Goal: Contribute content: Contribute content

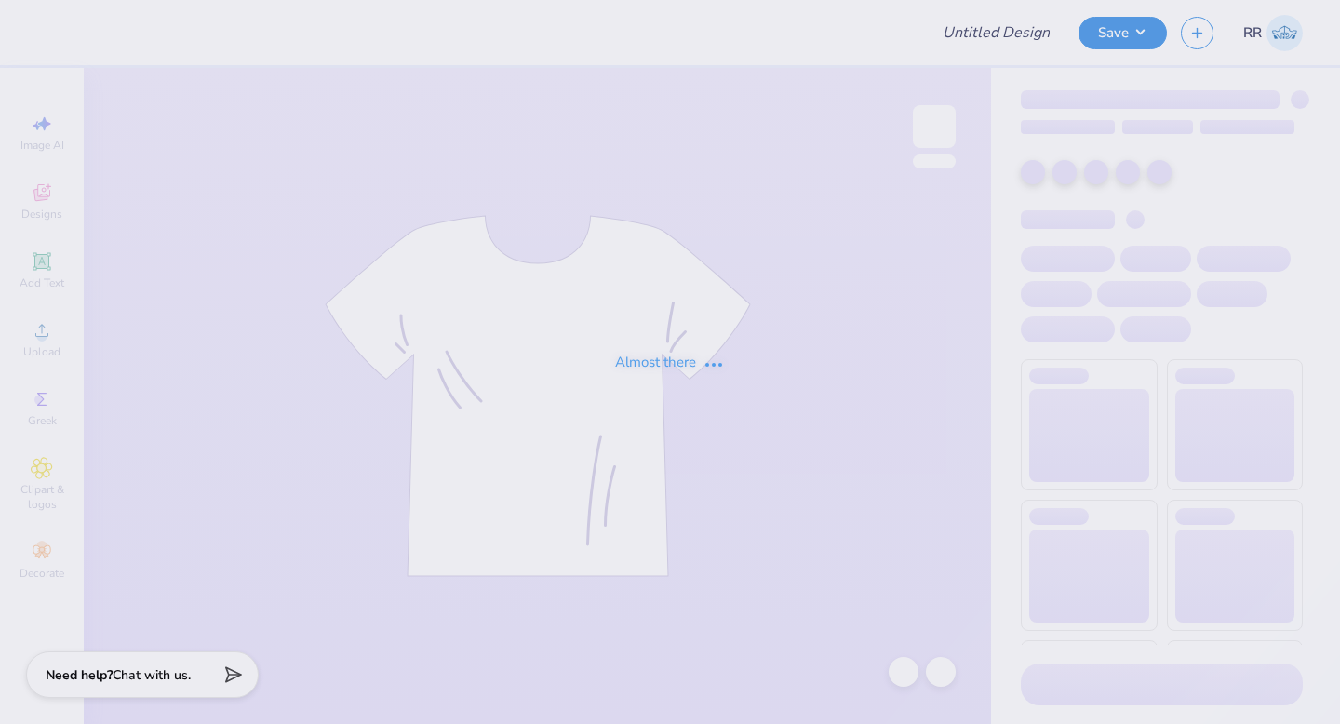
type input "Pi Kappa Fall Rush"
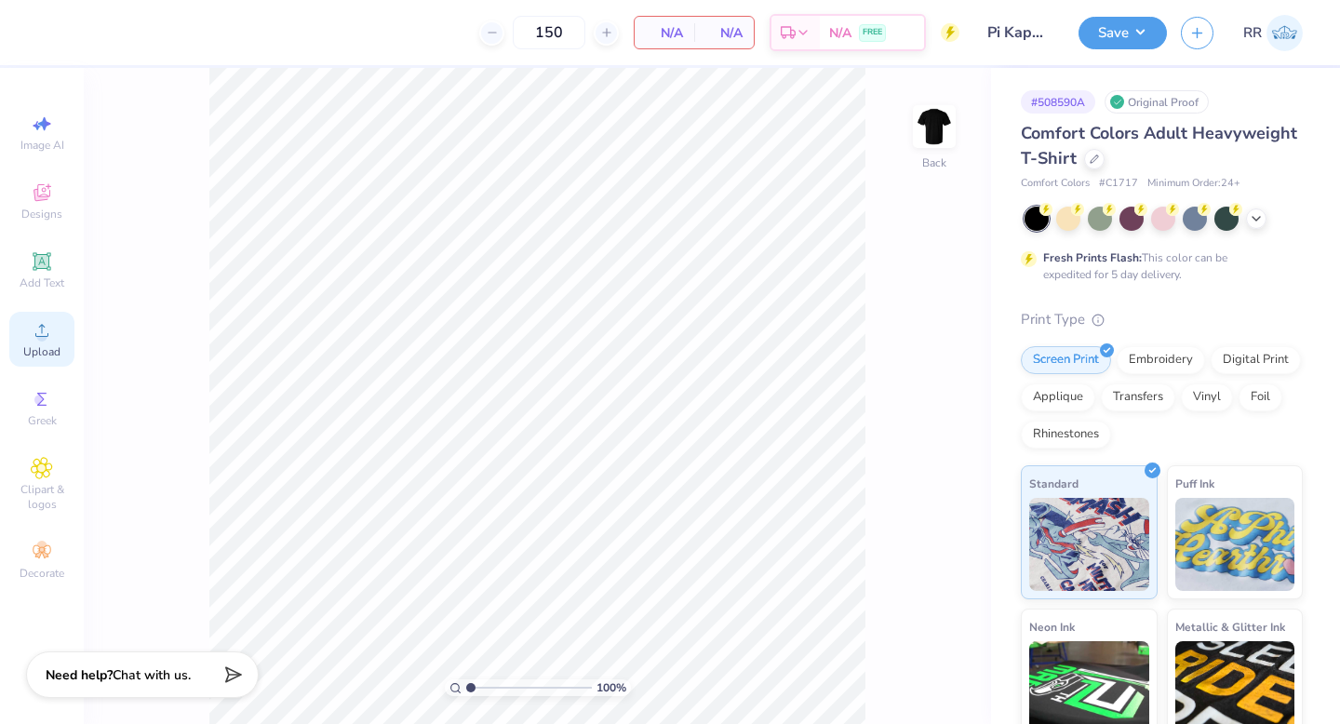
click at [49, 339] on icon at bounding box center [42, 330] width 22 height 22
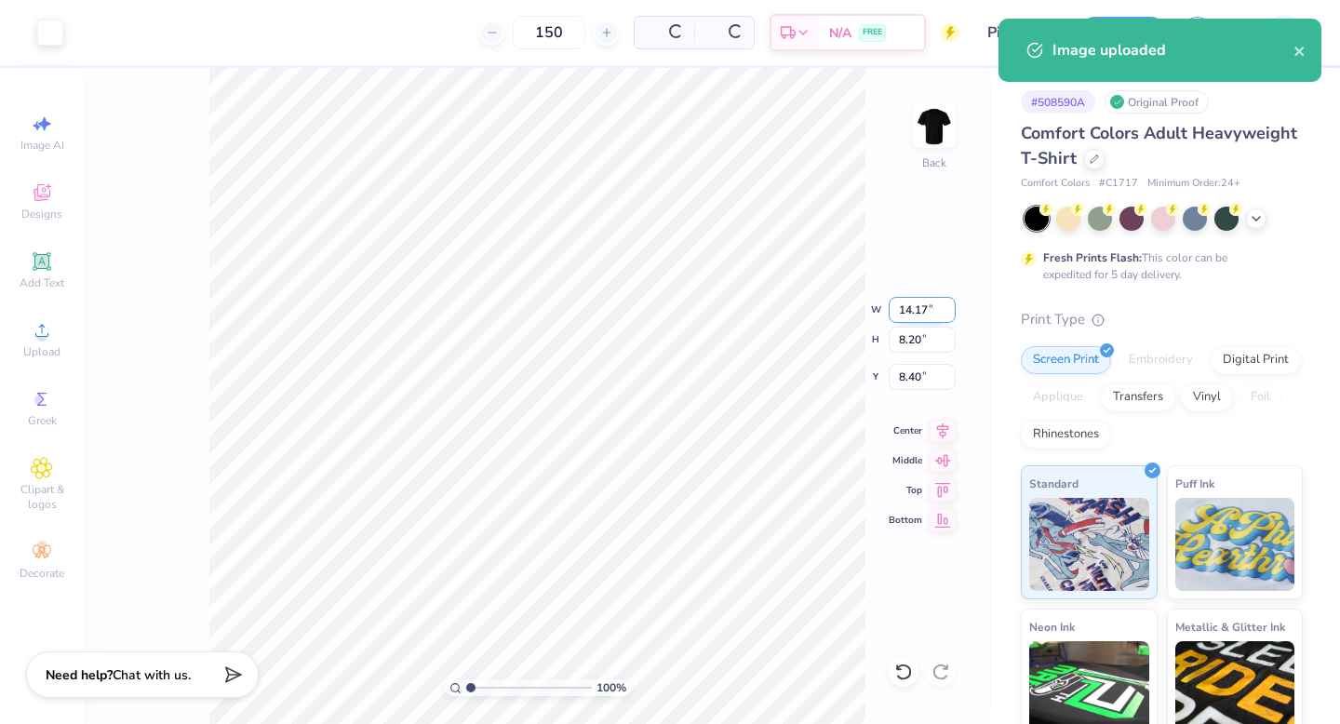
click at [925, 302] on input "14.17" at bounding box center [922, 310] width 67 height 26
type input "1"
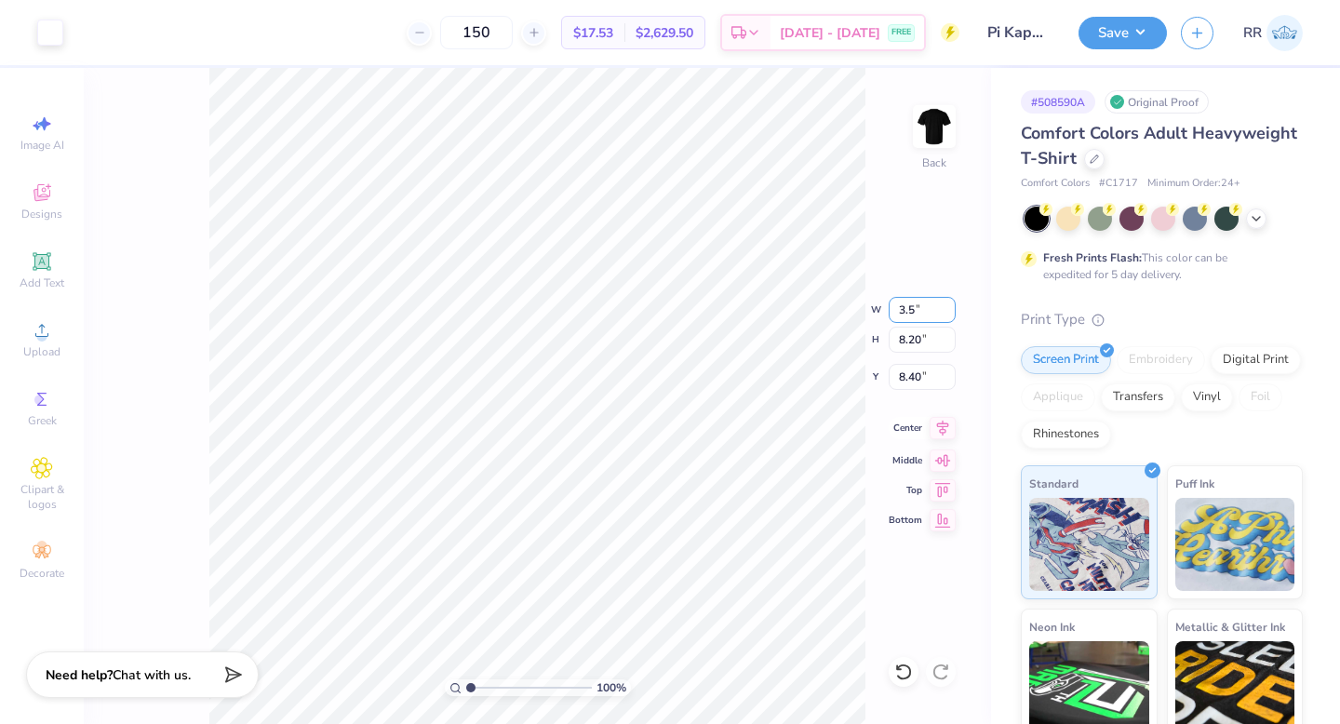
type input "3.50"
type input "2.03"
type input "3.00"
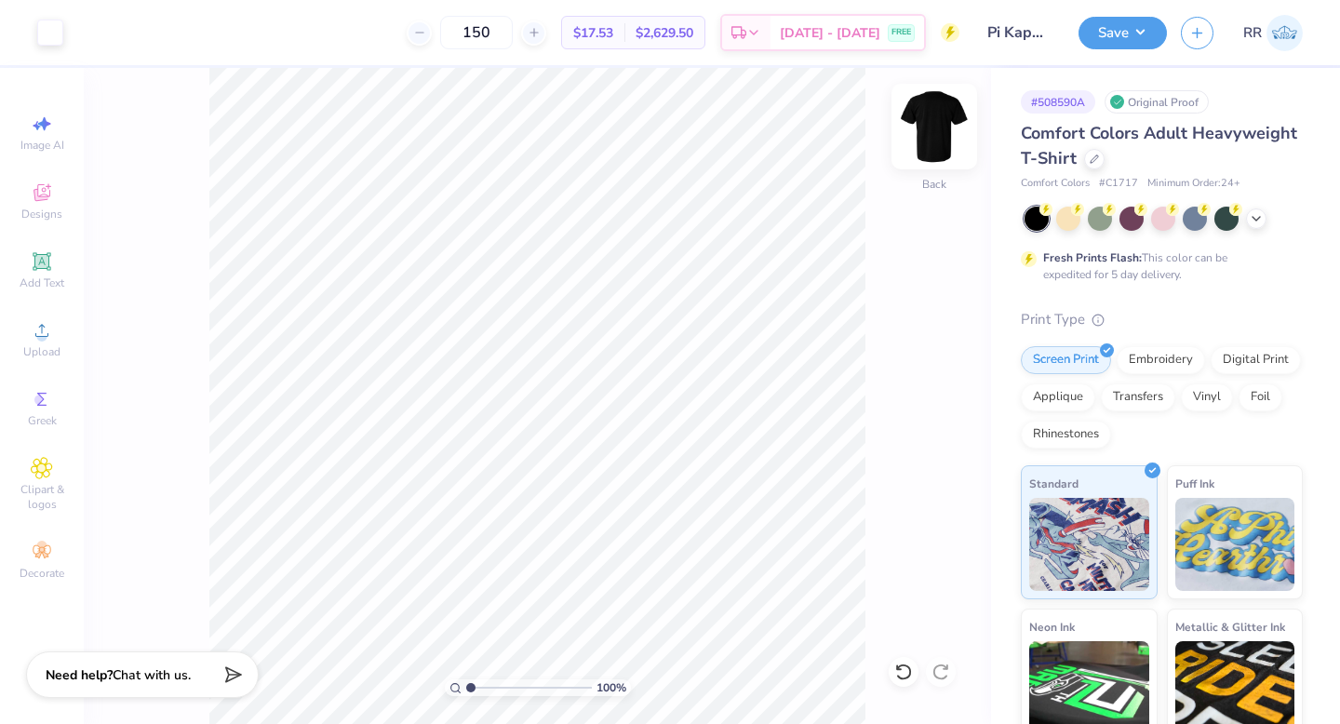
click at [939, 130] on img at bounding box center [934, 126] width 74 height 74
click at [50, 329] on icon at bounding box center [42, 330] width 22 height 22
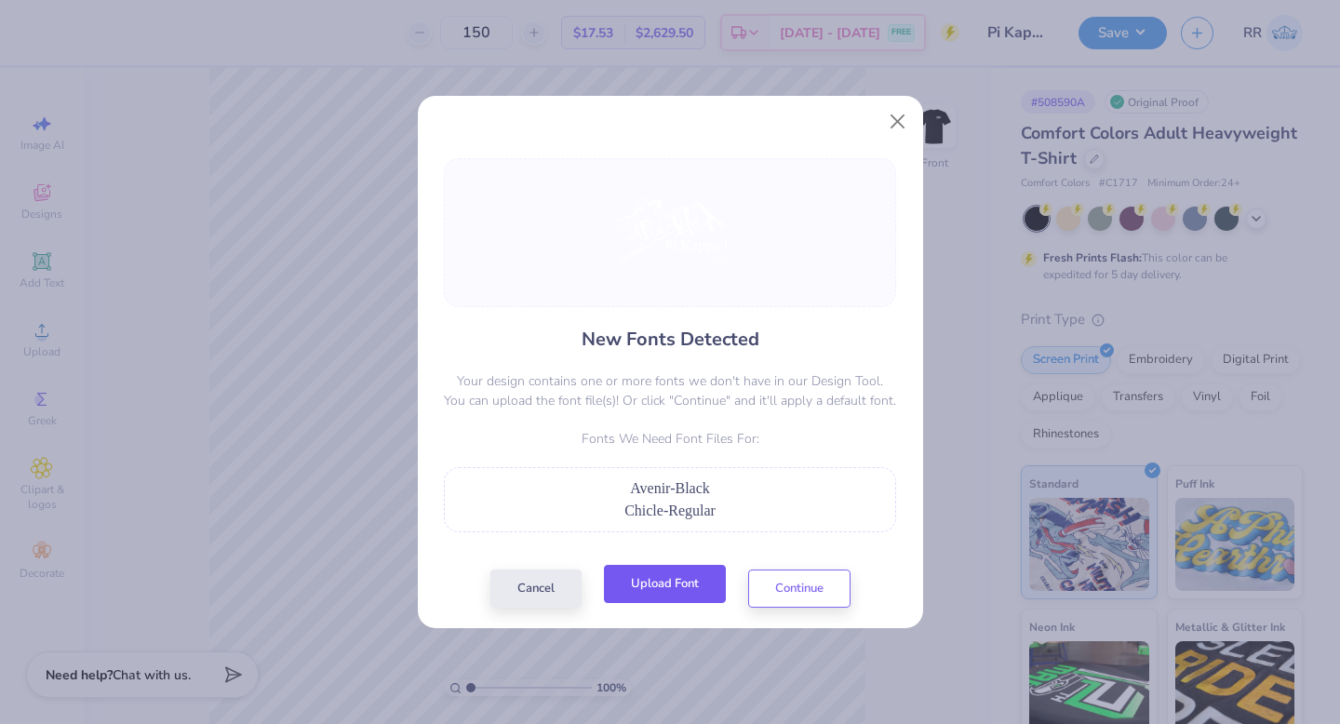
click at [681, 599] on button "Upload Font" at bounding box center [665, 584] width 122 height 38
click at [687, 593] on button "Upload Font" at bounding box center [665, 584] width 122 height 38
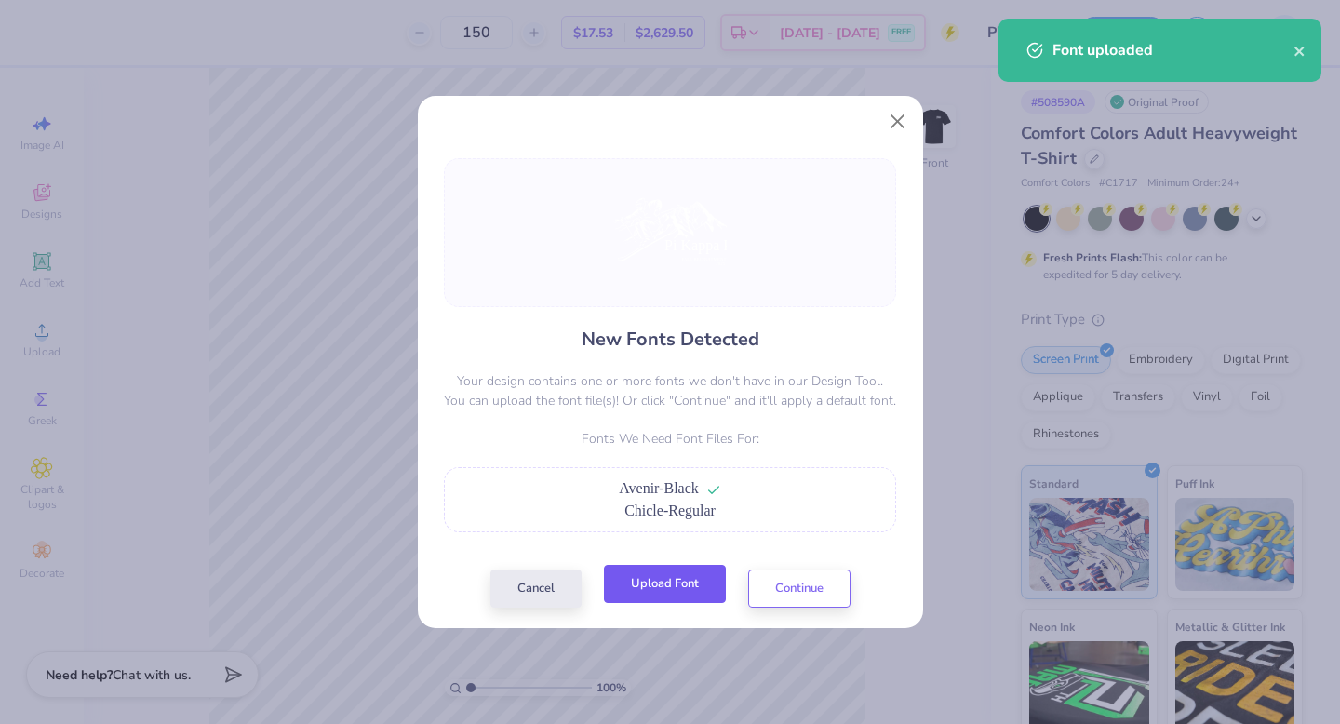
click at [698, 587] on button "Upload Font" at bounding box center [665, 584] width 122 height 38
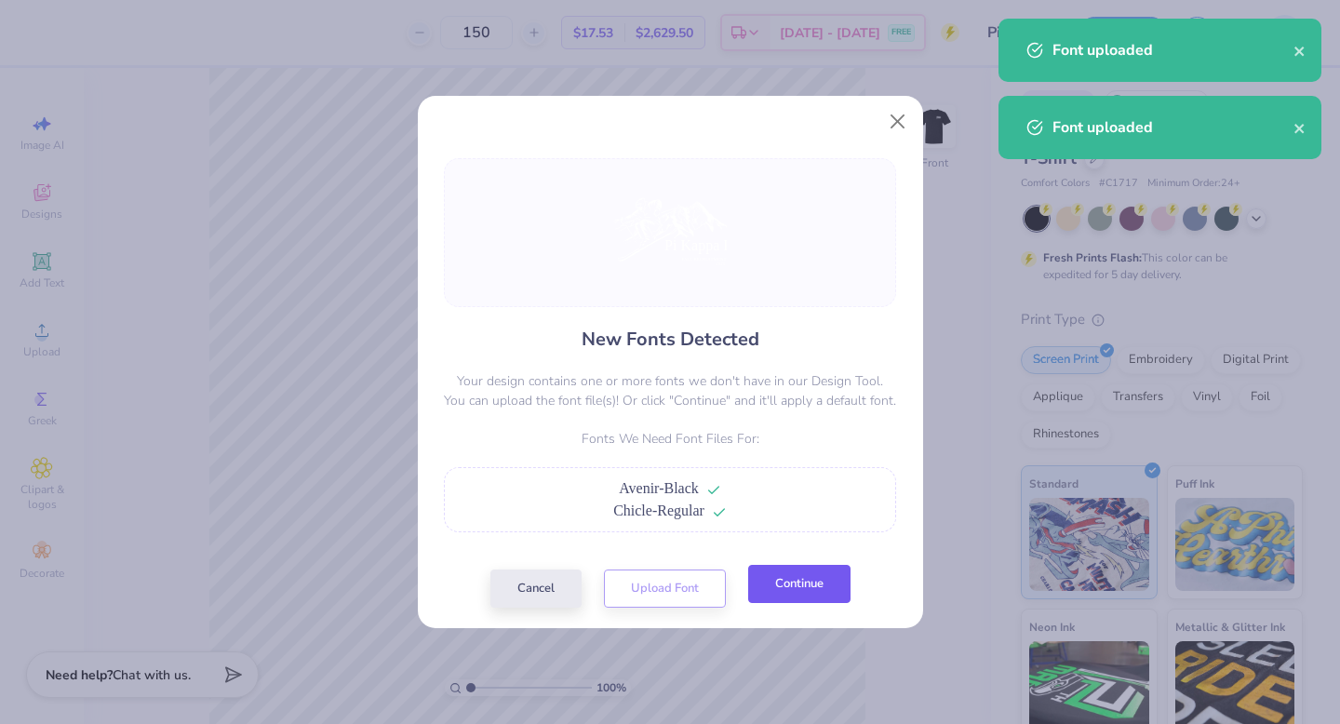
click at [818, 584] on button "Continue" at bounding box center [799, 584] width 102 height 38
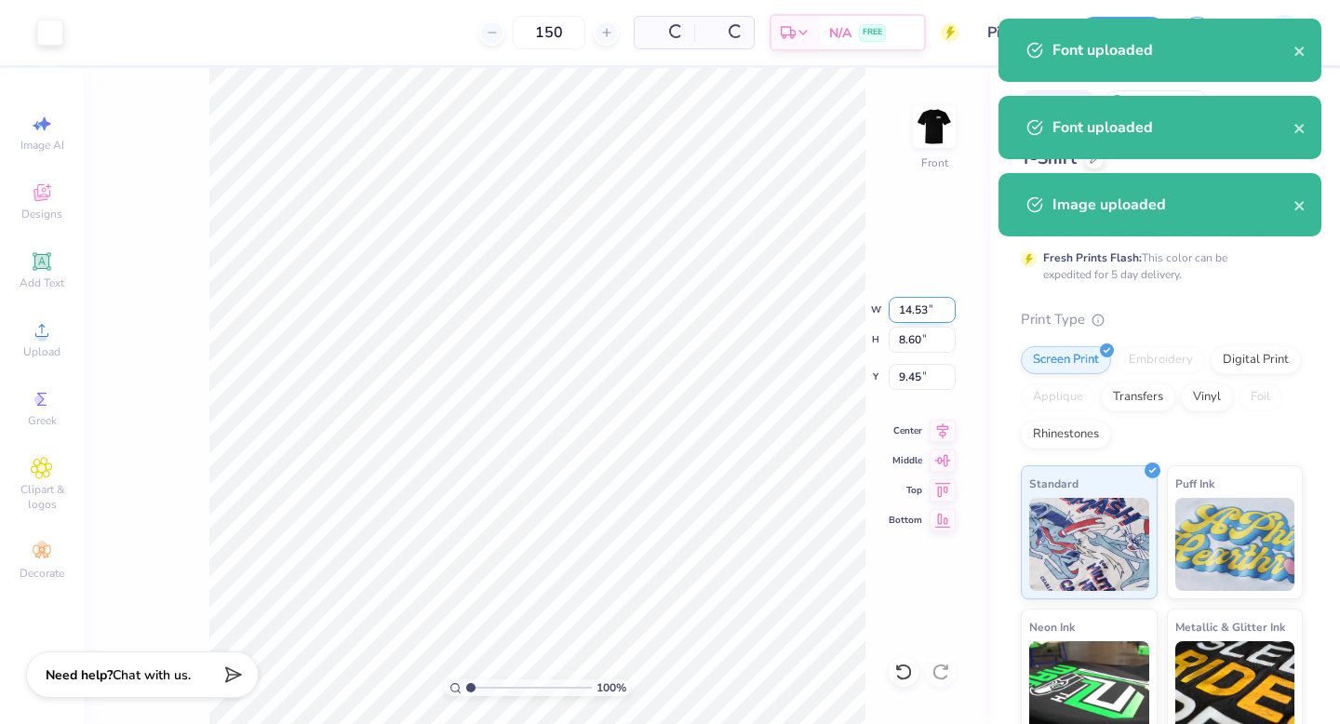
click at [905, 306] on input "14.53" at bounding box center [922, 310] width 67 height 26
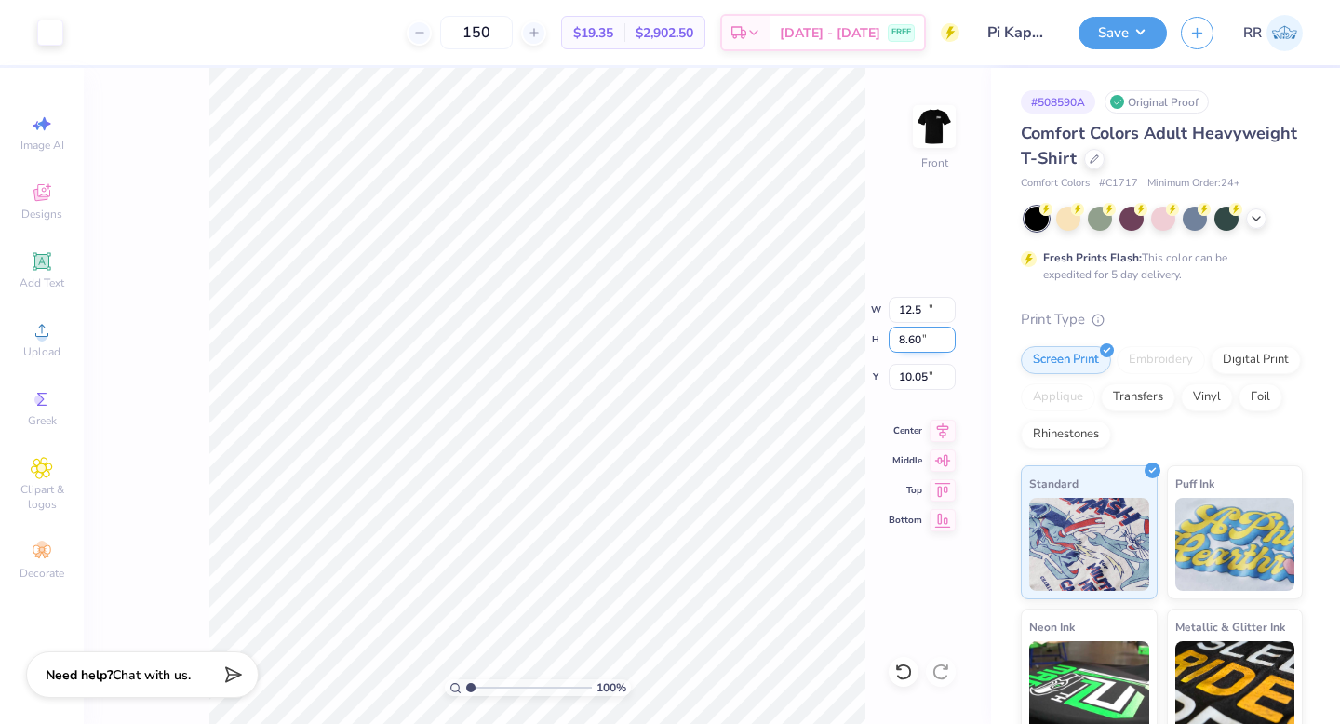
type input "12.50"
type input "7.40"
type input "3.00"
drag, startPoint x: 1119, startPoint y: 32, endPoint x: 1125, endPoint y: 53, distance: 22.4
click at [1119, 32] on button "Save" at bounding box center [1123, 33] width 88 height 33
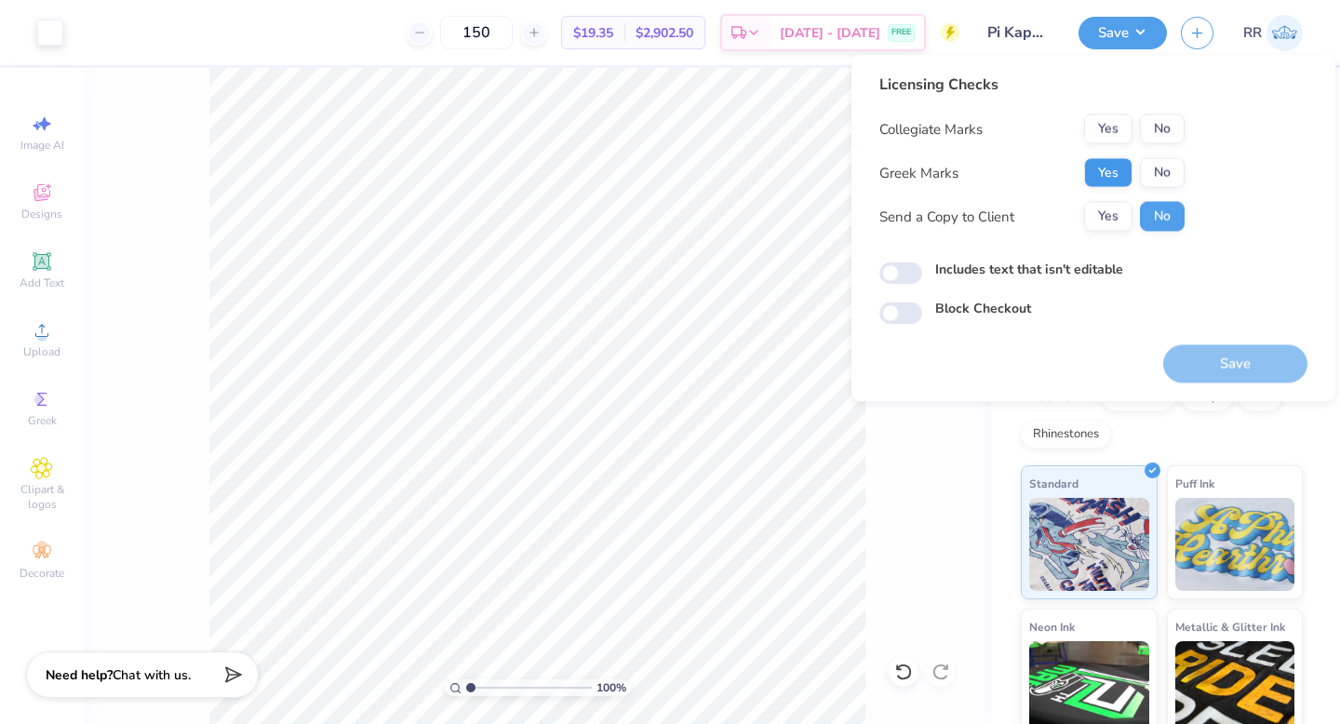
click at [1102, 173] on button "Yes" at bounding box center [1108, 173] width 48 height 30
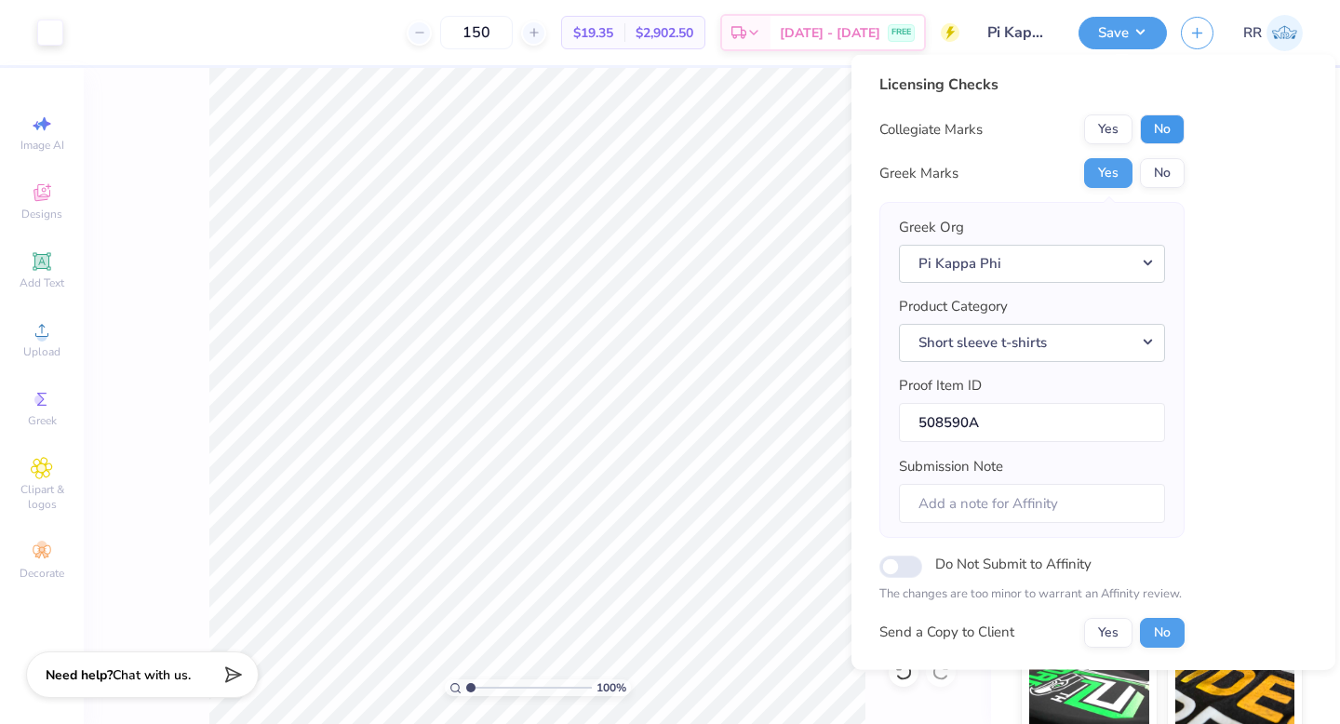
click at [1141, 137] on button "No" at bounding box center [1162, 129] width 45 height 30
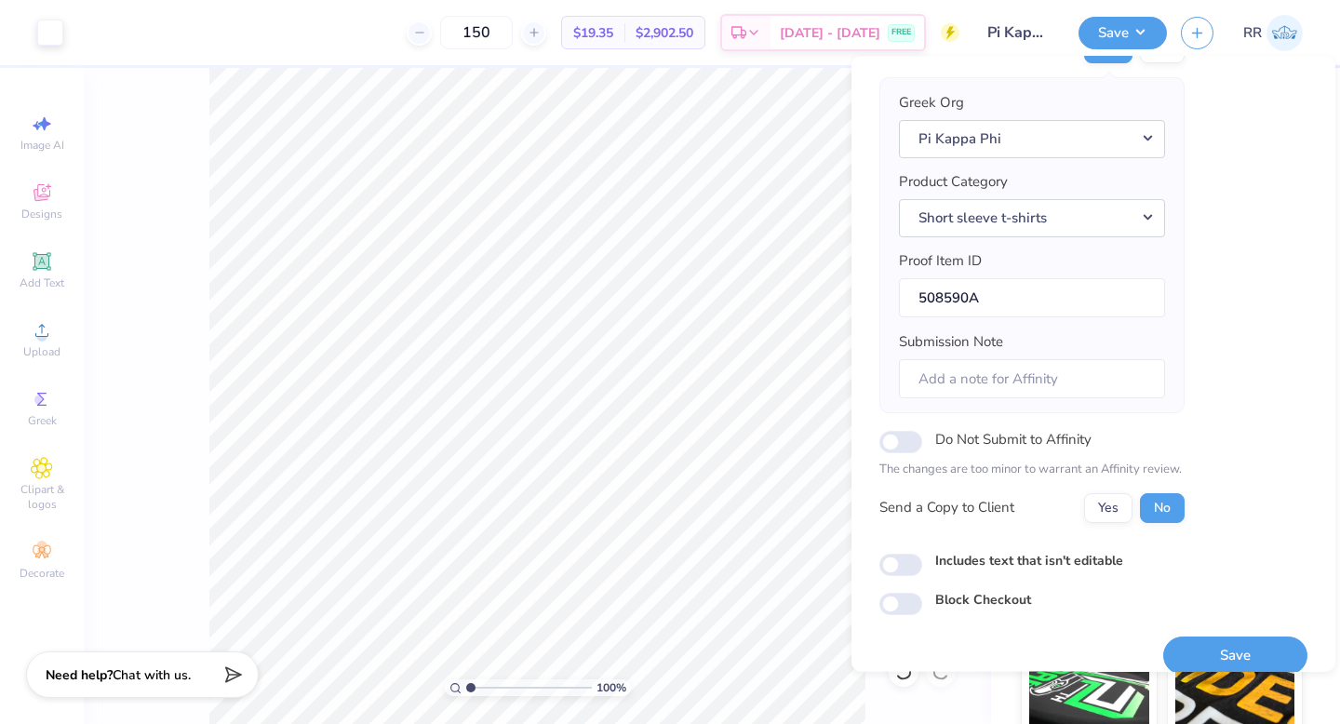
scroll to position [146, 0]
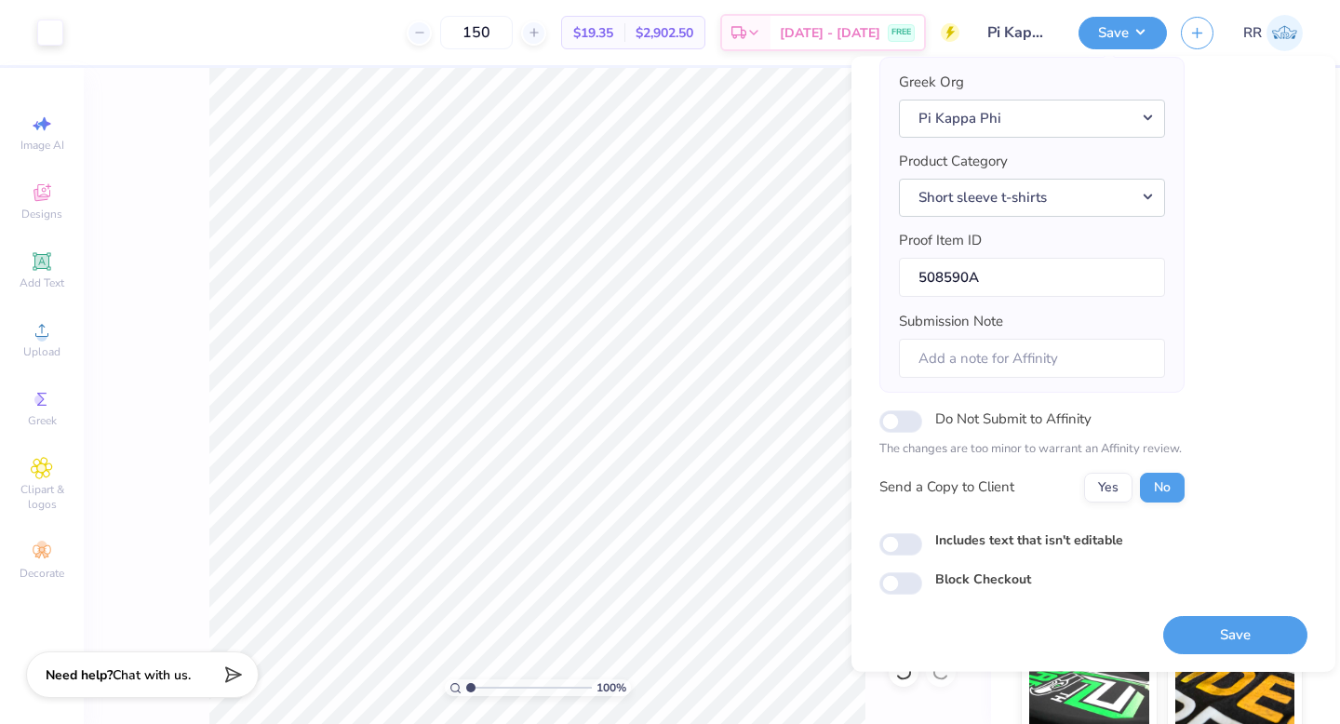
click at [1209, 627] on button "Save" at bounding box center [1235, 635] width 144 height 38
